Goal: Navigation & Orientation: Go to known website

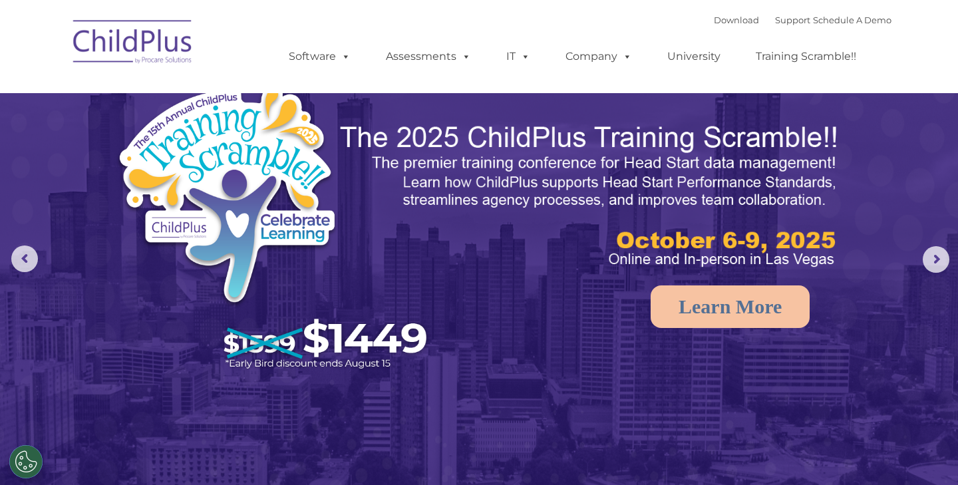
select select "MEDIUM"
